Goal: Transaction & Acquisition: Purchase product/service

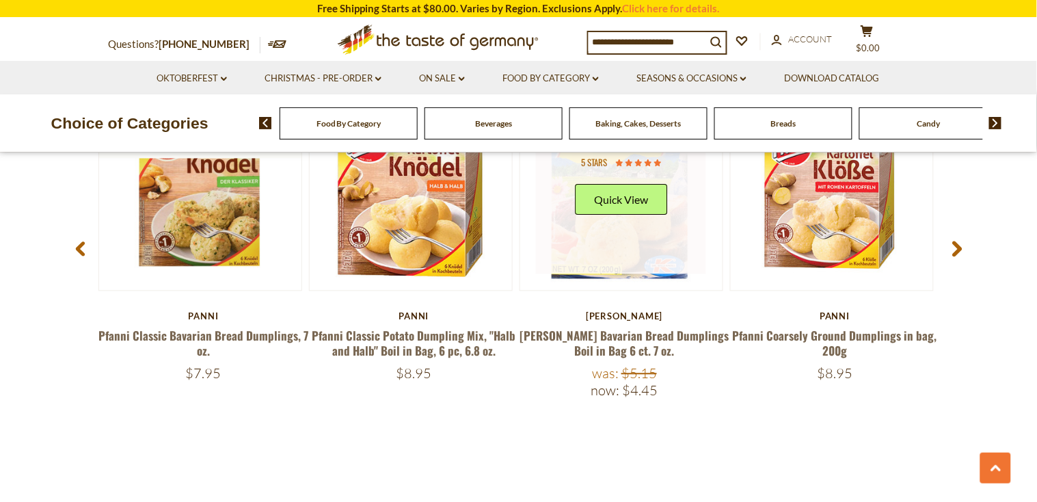
scroll to position [1929, 0]
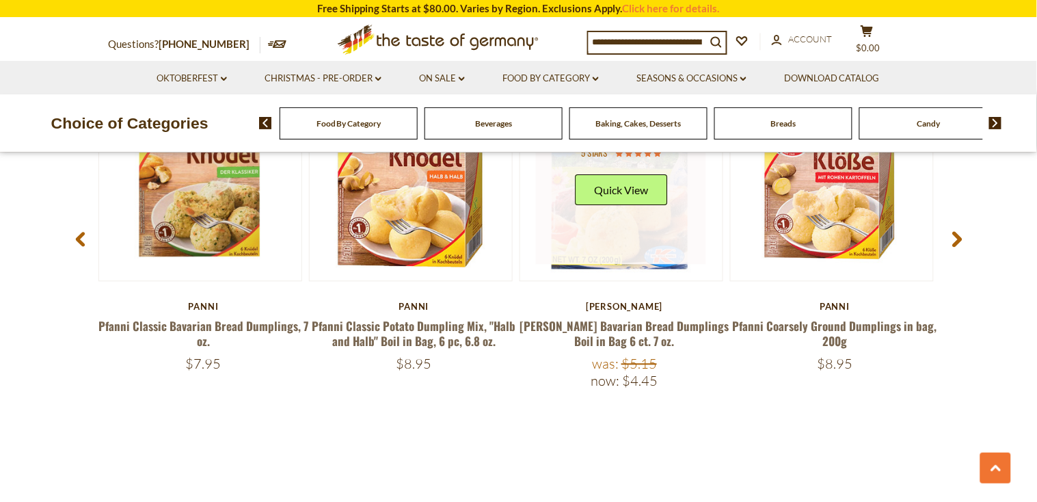
click at [615, 237] on link at bounding box center [621, 180] width 170 height 170
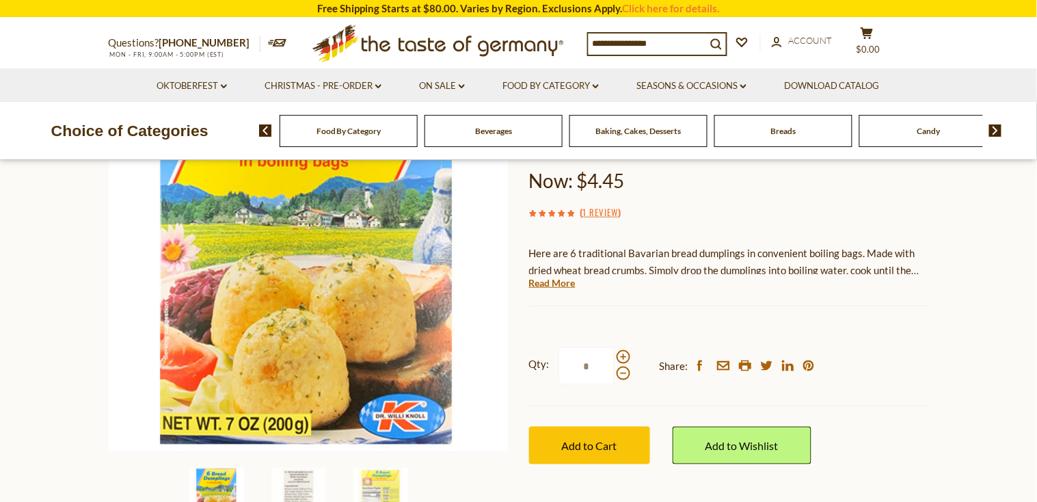
scroll to position [180, 0]
click at [812, 265] on p "Here are 6 traditional Bavarian bread dumplings in convenient boiling bags. Mad…" at bounding box center [729, 262] width 400 height 34
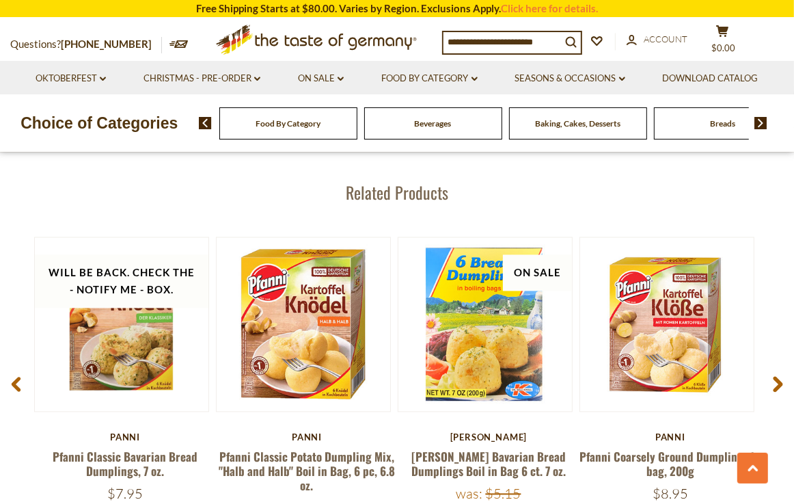
scroll to position [1714, 0]
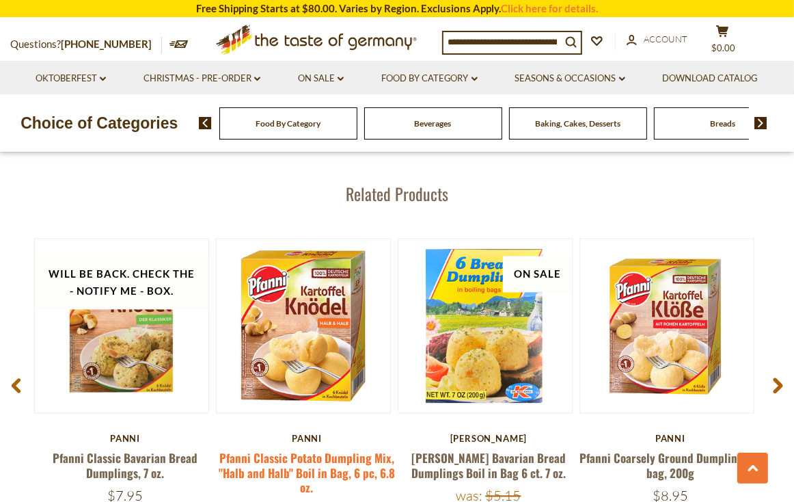
click at [301, 457] on link "Pfanni Classic Potato Dumpling Mix, "Halb and Halb" Boil in Bag, 6 pc, 6.8 oz." at bounding box center [307, 473] width 176 height 46
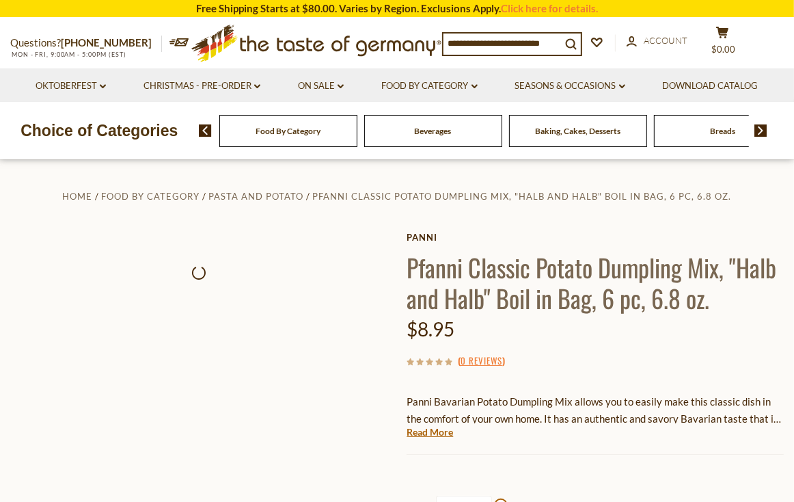
scroll to position [87, 0]
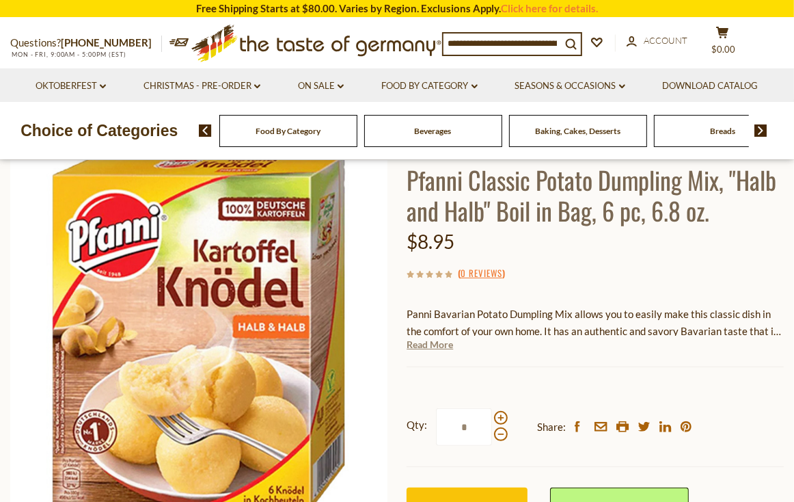
click at [424, 344] on link "Read More" at bounding box center [430, 345] width 46 height 14
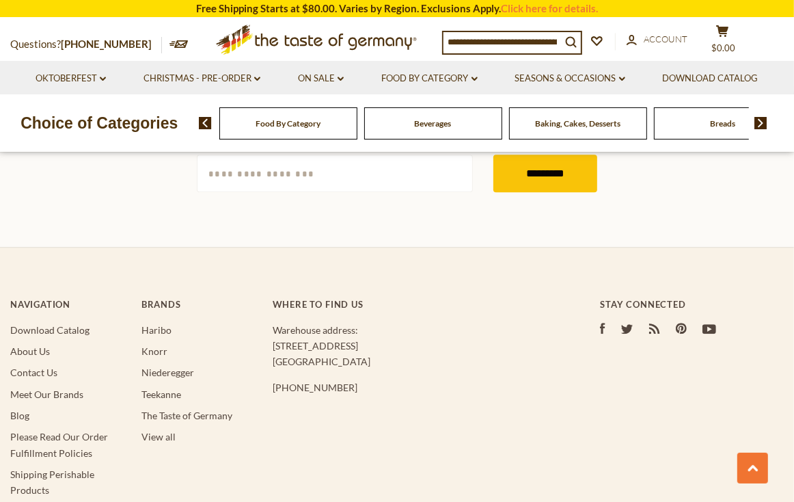
scroll to position [2281, 0]
